Goal: Download file/media

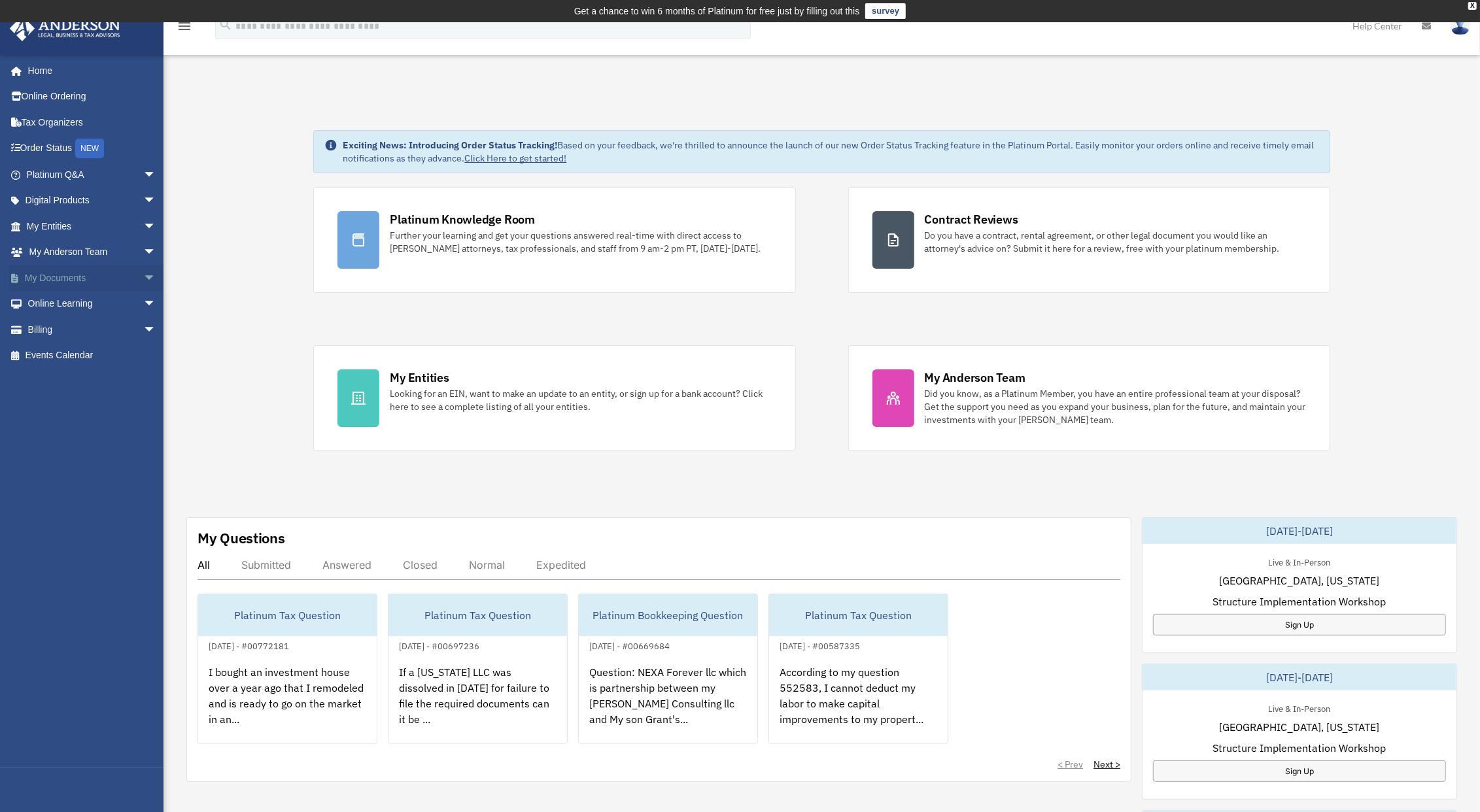
click at [78, 273] on link "My Documents arrow_drop_down" at bounding box center [93, 277] width 167 height 26
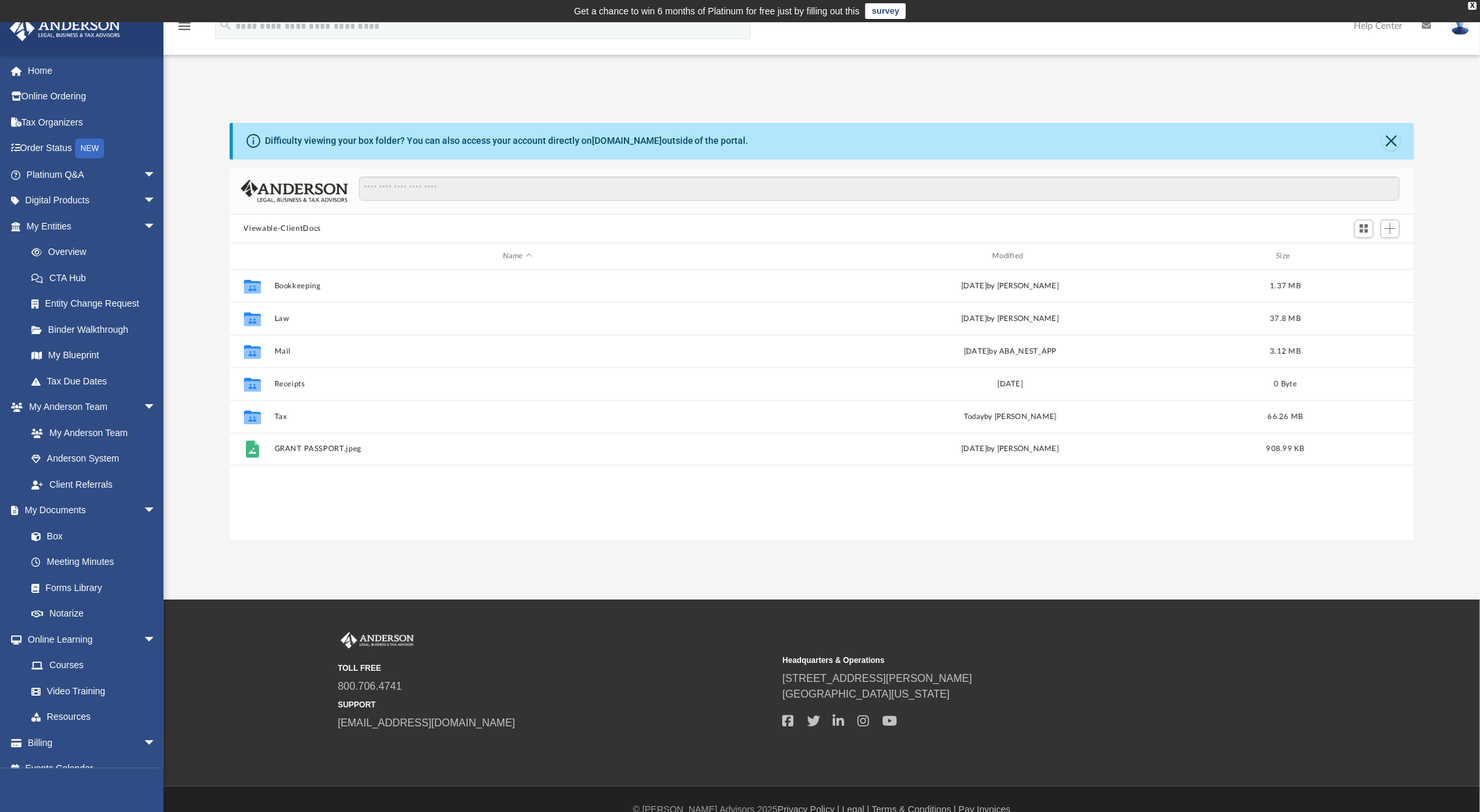
scroll to position [284, 1173]
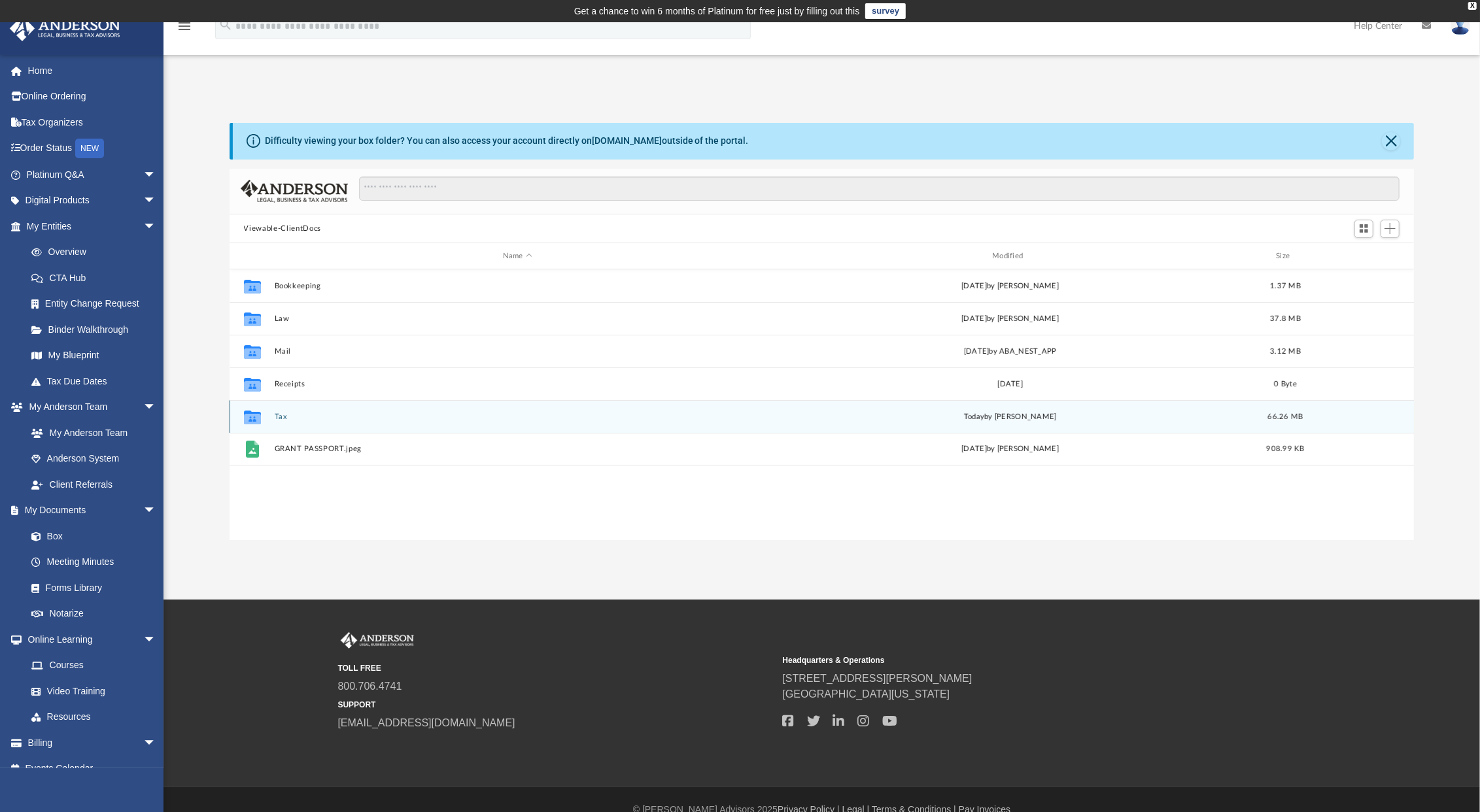
click at [280, 421] on div "Collaborated Folder Tax [DATE] by [PERSON_NAME] 66.26 MB" at bounding box center [822, 416] width 1185 height 33
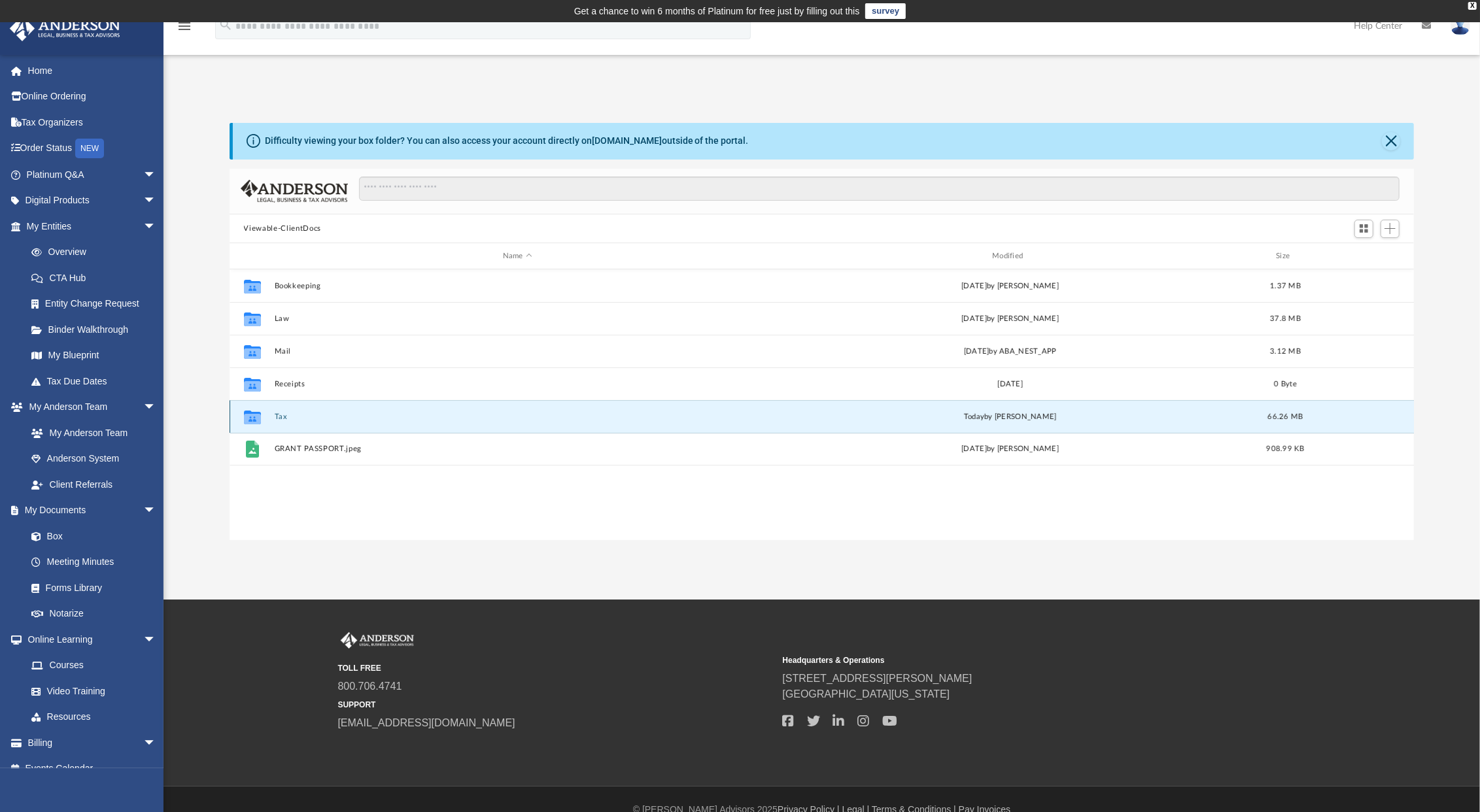
click at [278, 416] on button "Tax" at bounding box center [517, 417] width 486 height 9
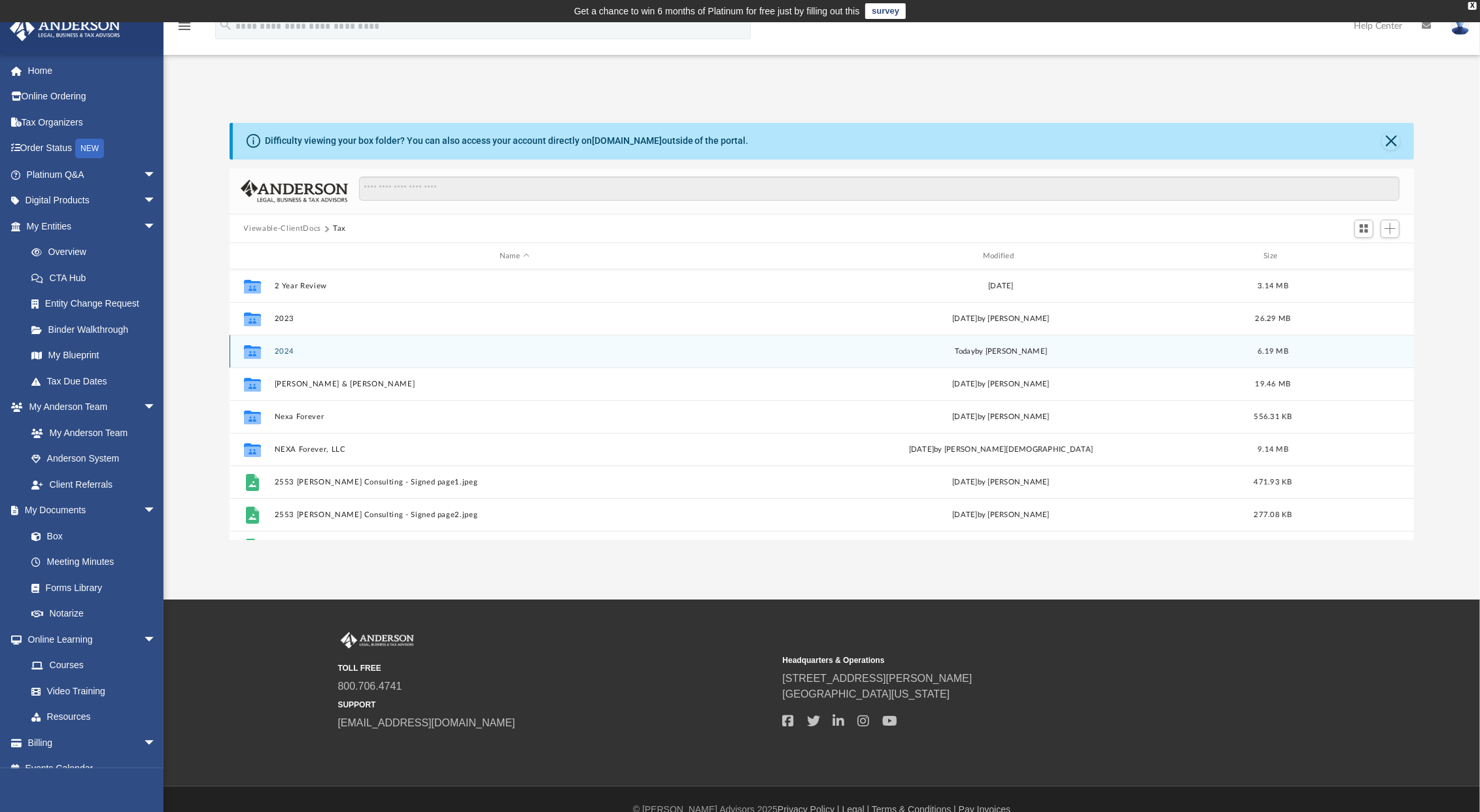
click at [289, 353] on button "2024" at bounding box center [514, 351] width 481 height 9
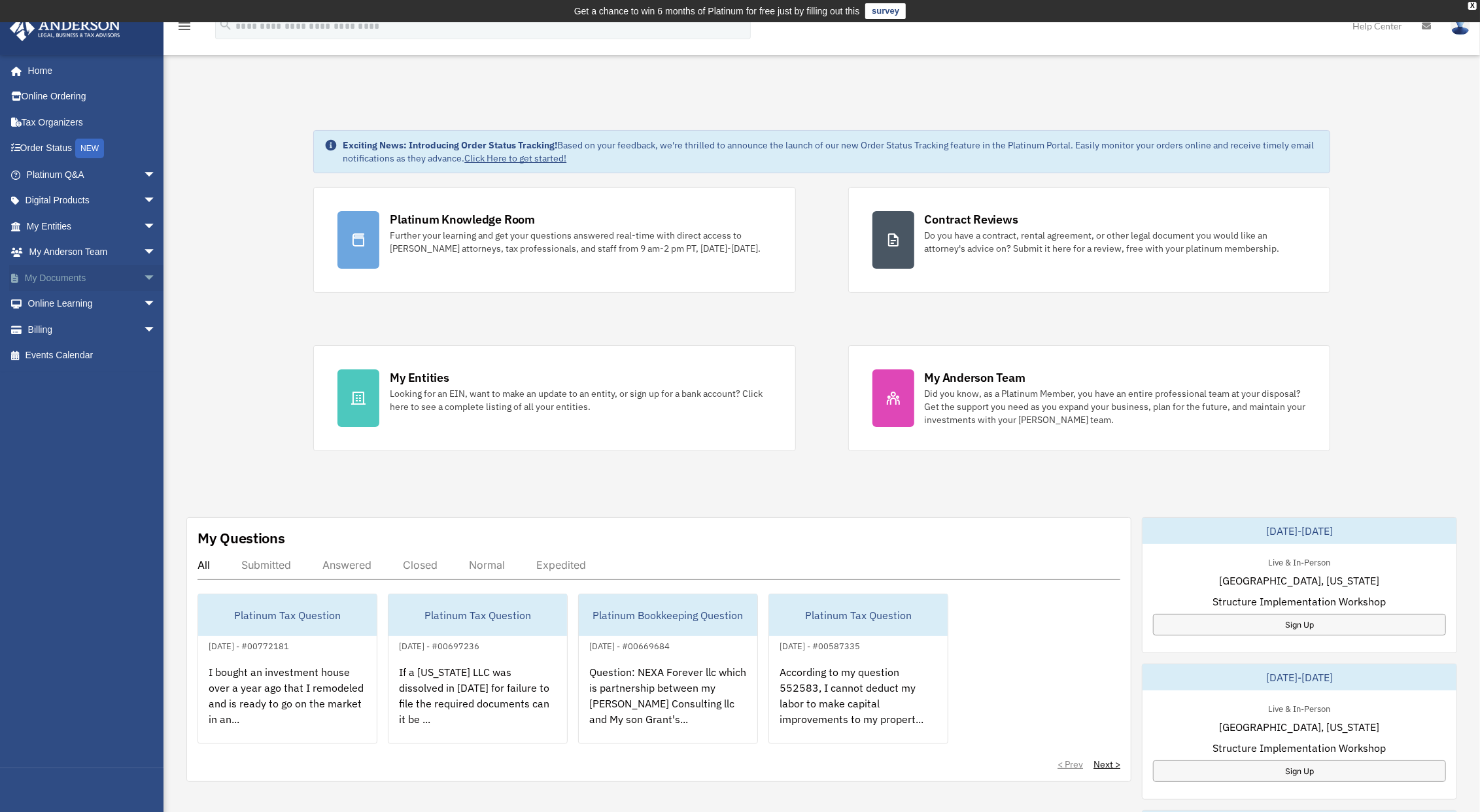
click at [98, 275] on link "My Documents arrow_drop_down" at bounding box center [93, 277] width 167 height 26
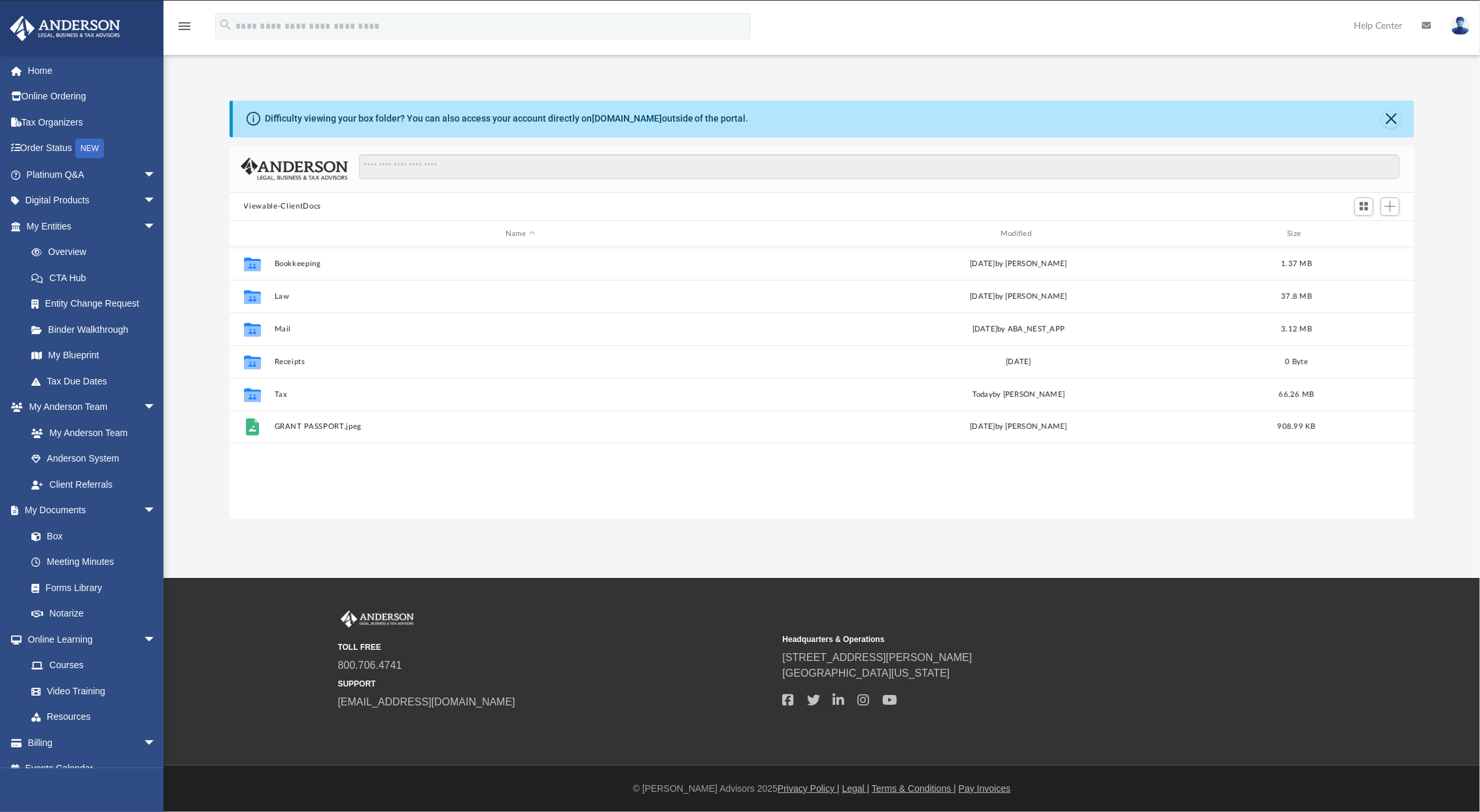
scroll to position [13, 13]
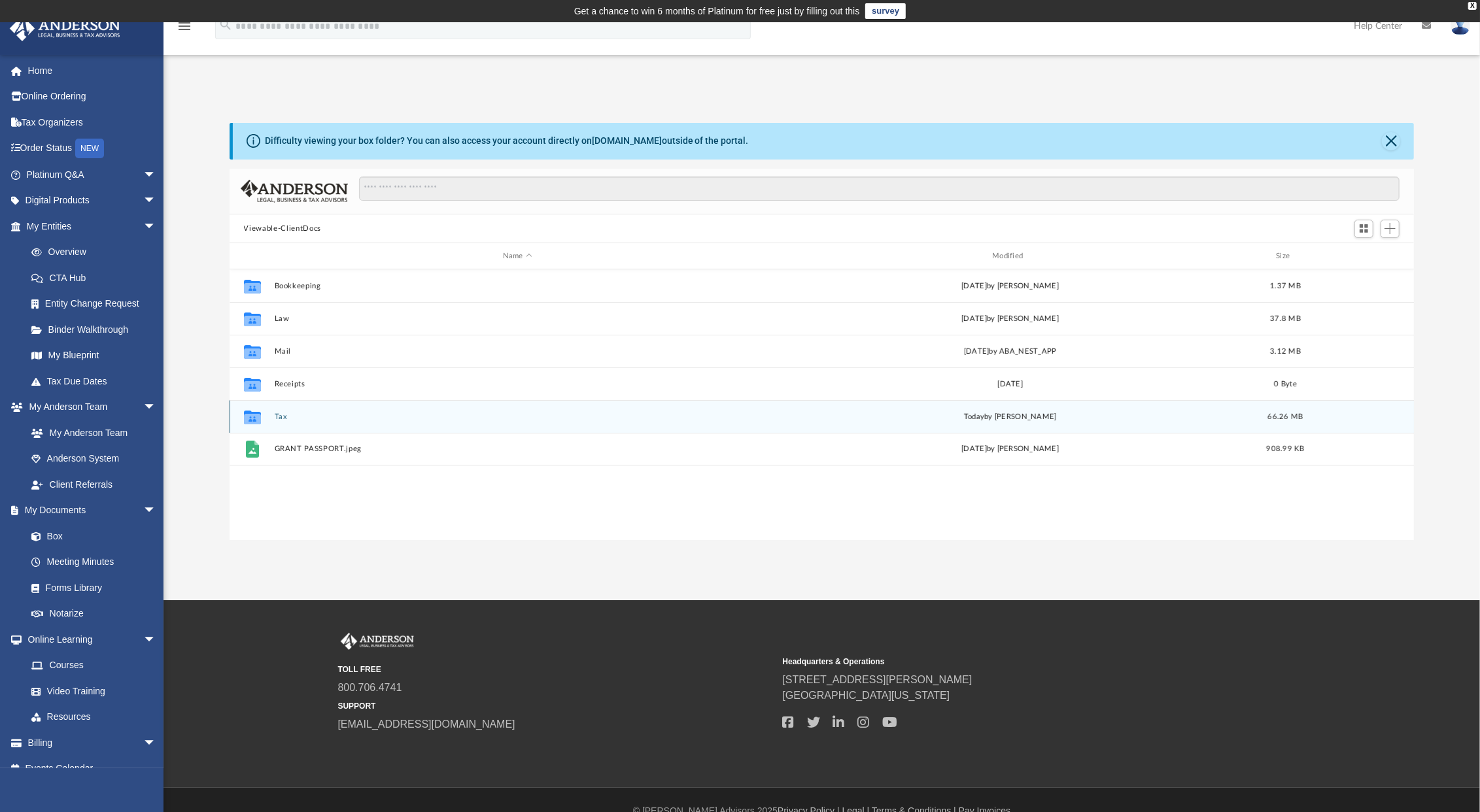
click at [278, 413] on button "Tax" at bounding box center [517, 417] width 486 height 9
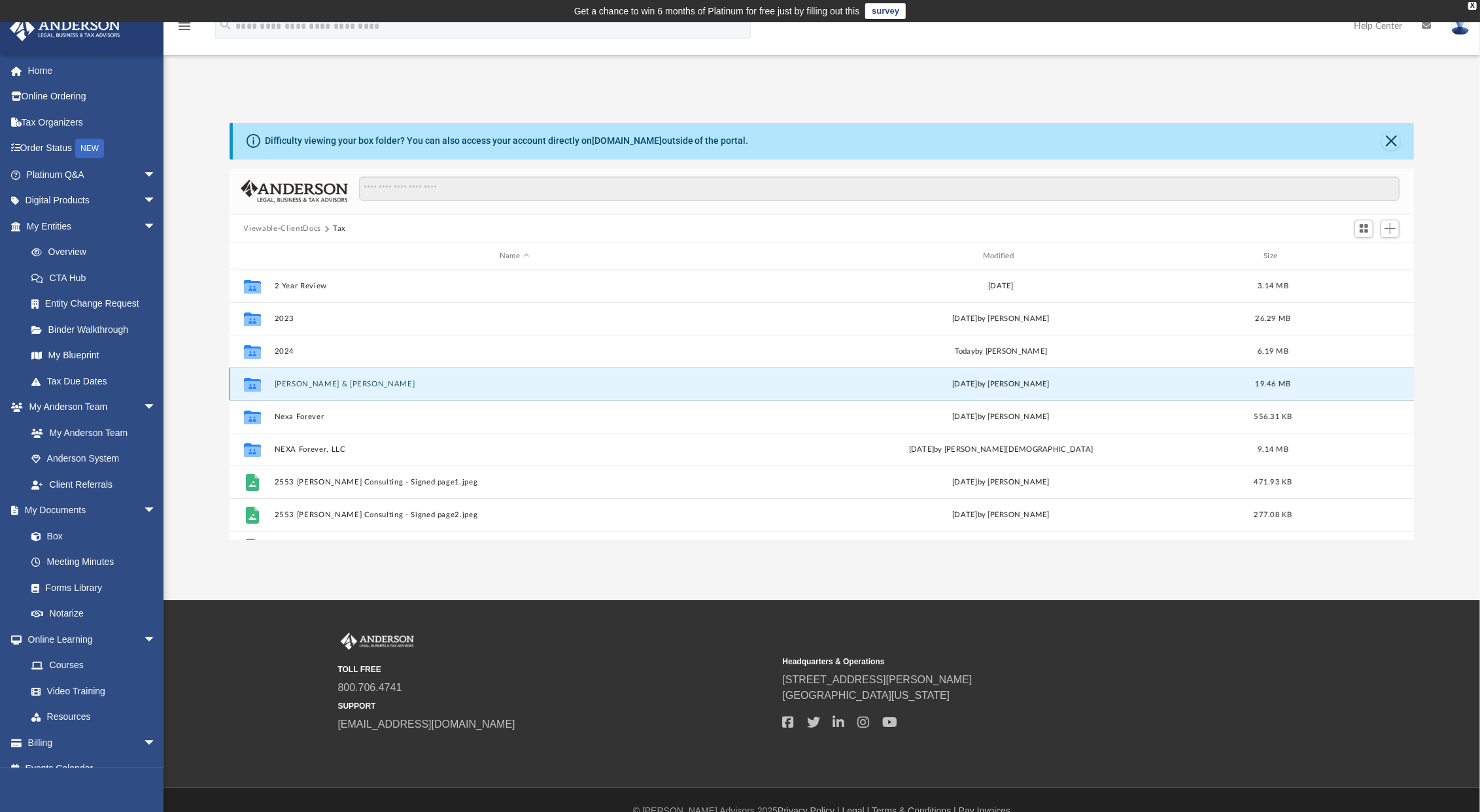
click at [305, 383] on button "Larsen, Keith H. & Shelly R." at bounding box center [514, 384] width 481 height 9
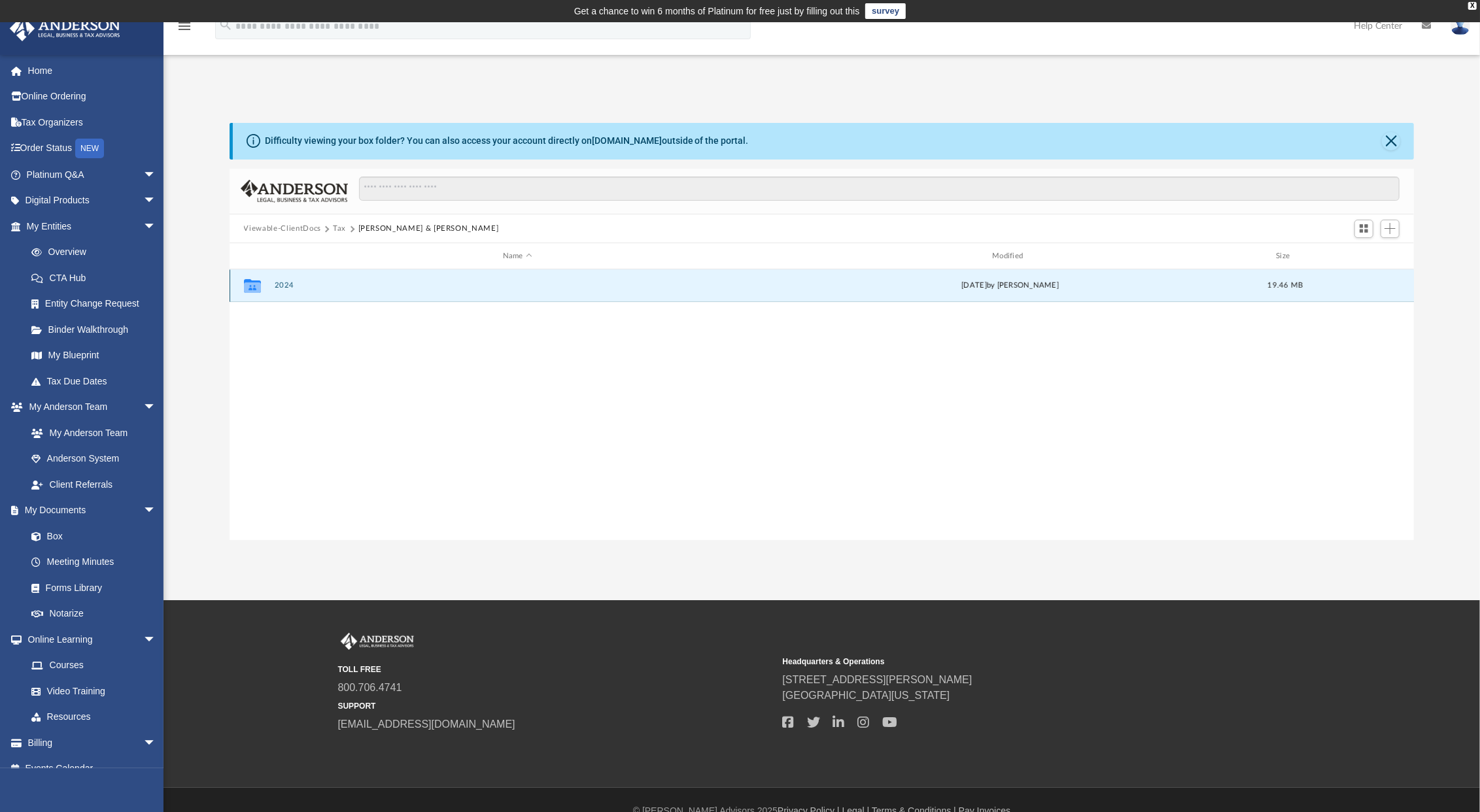
click at [280, 286] on button "2024" at bounding box center [517, 285] width 486 height 9
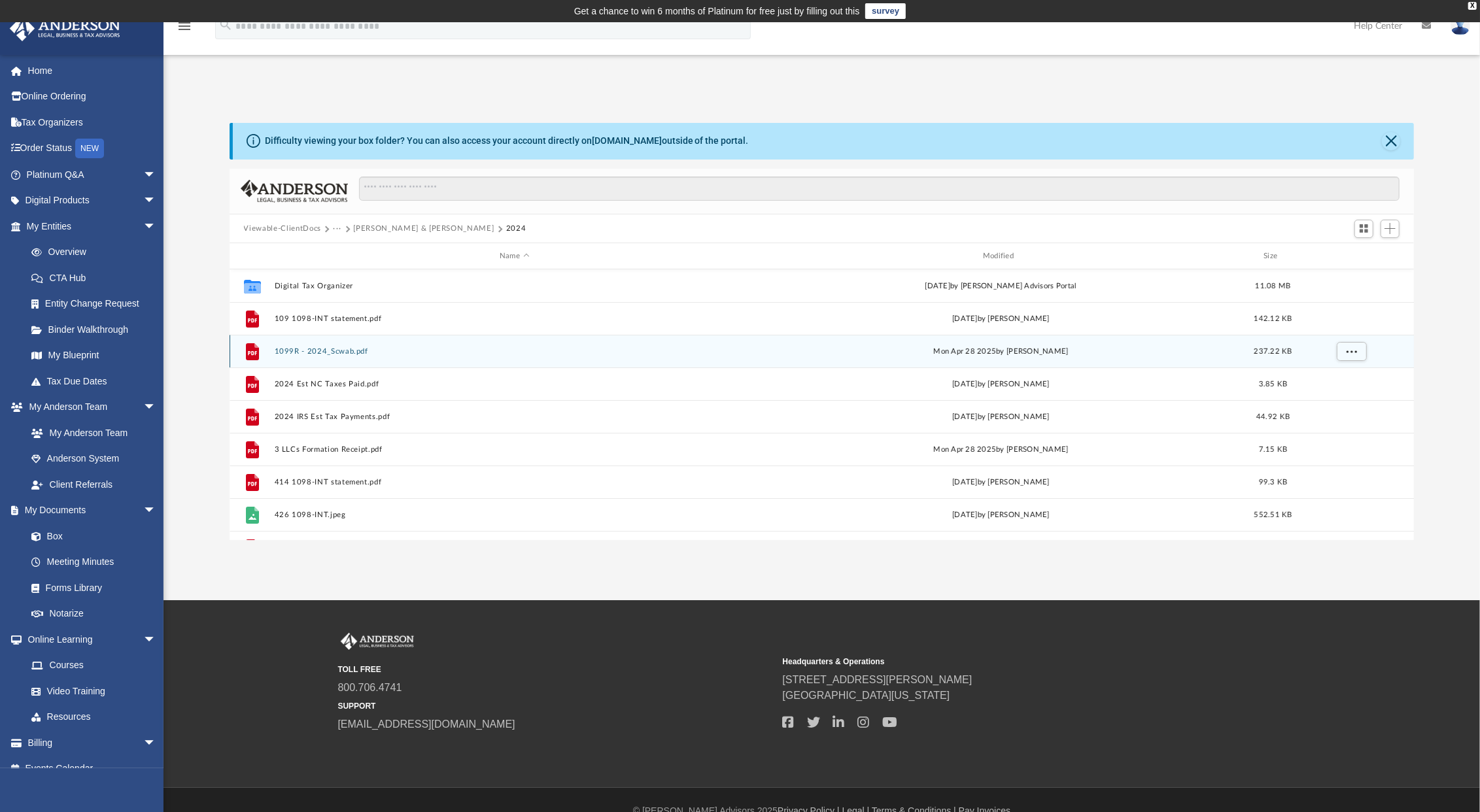
click at [327, 351] on button "1099R - 2024_Scwab.pdf" at bounding box center [514, 351] width 481 height 9
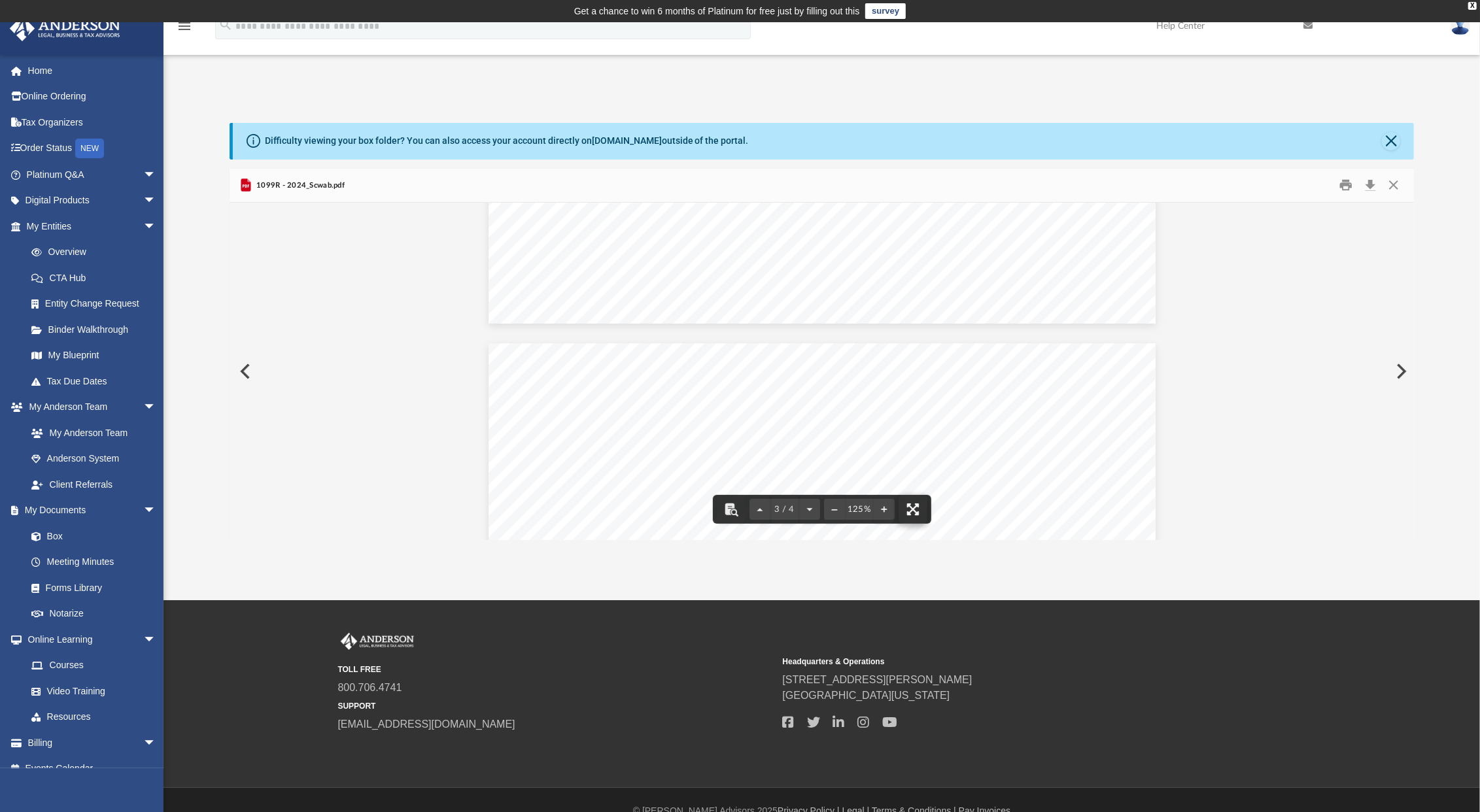
scroll to position [21, 0]
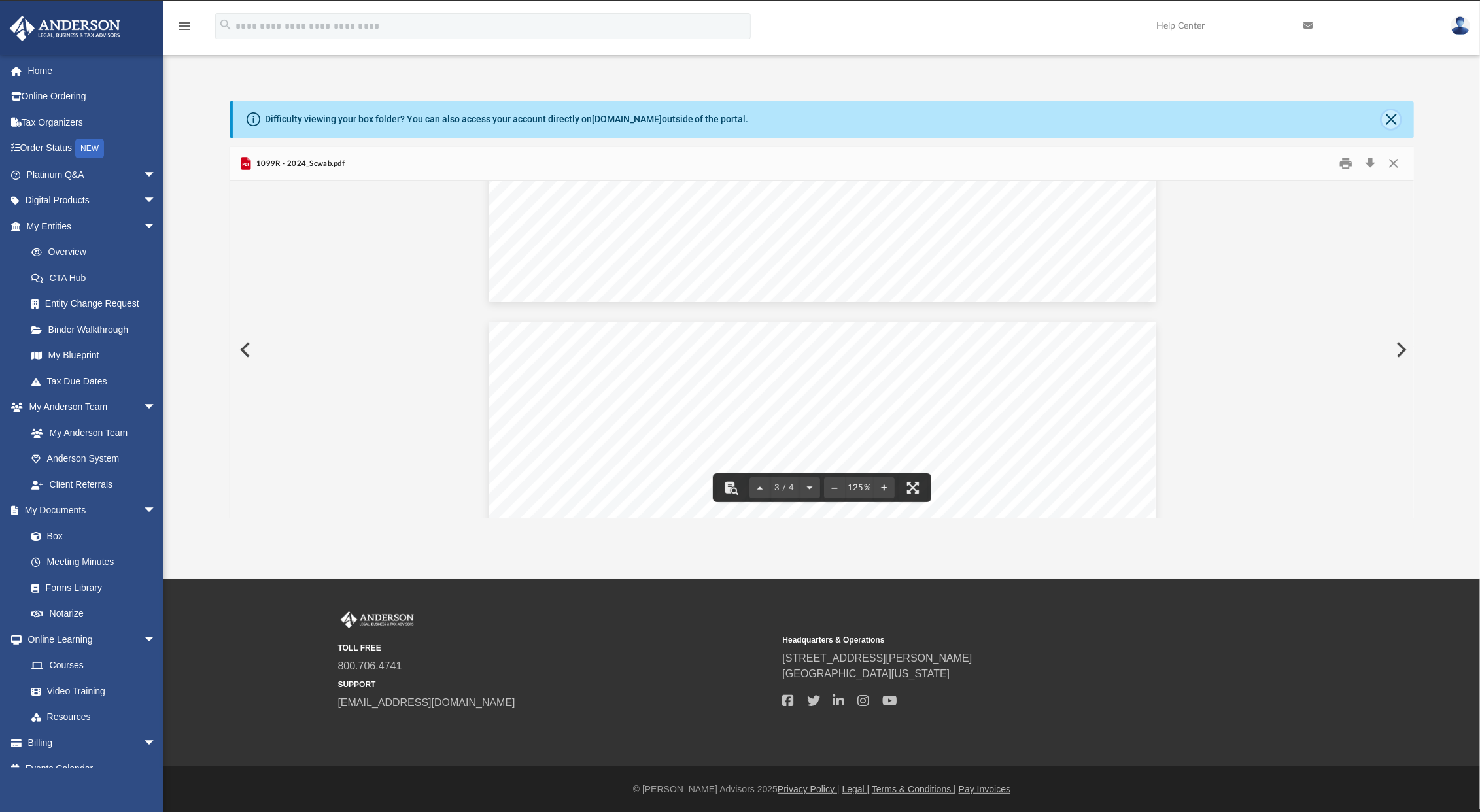
click at [1393, 113] on button "Close" at bounding box center [1392, 120] width 19 height 19
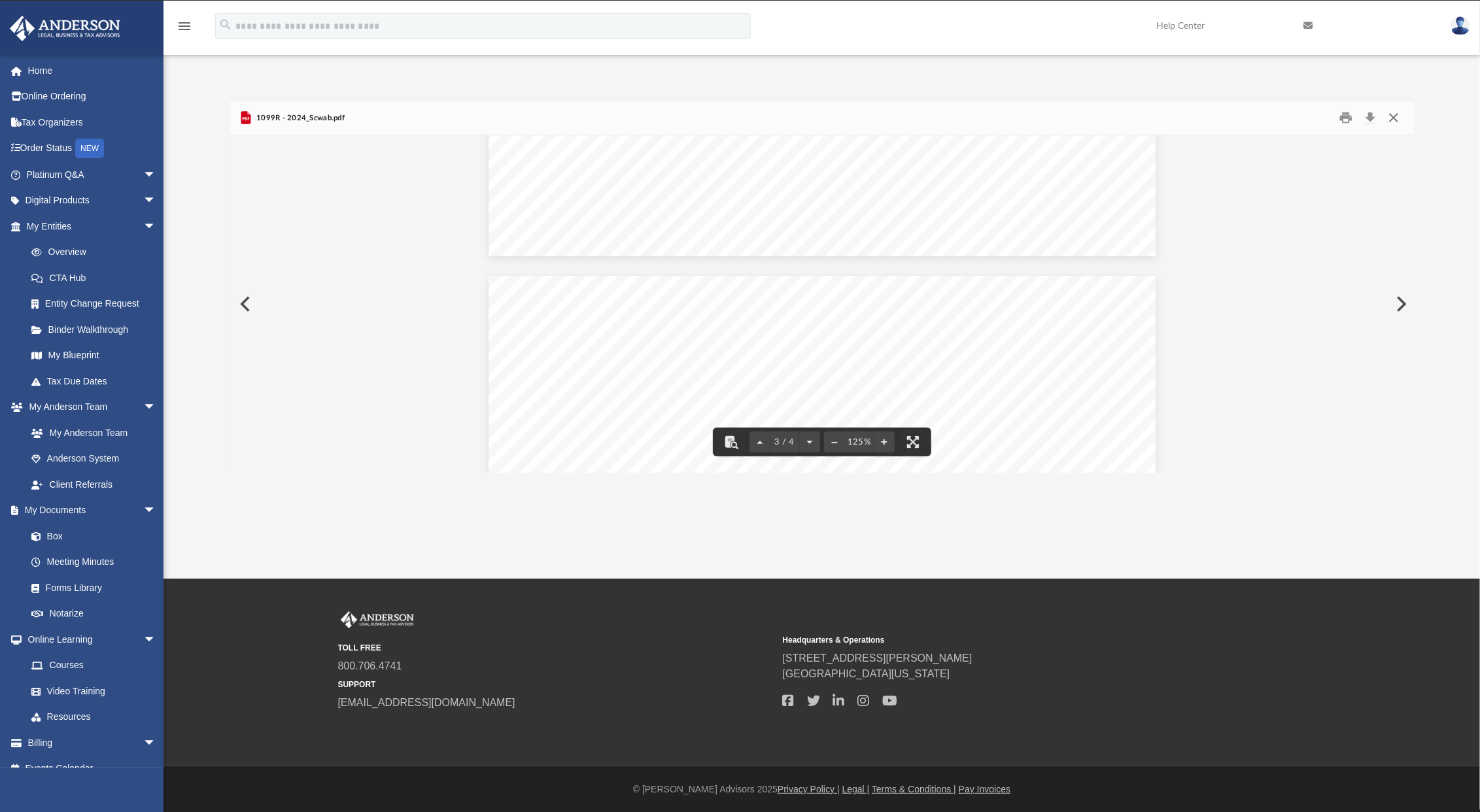
click at [1389, 114] on button "Close" at bounding box center [1394, 118] width 24 height 20
